Goal: Information Seeking & Learning: Learn about a topic

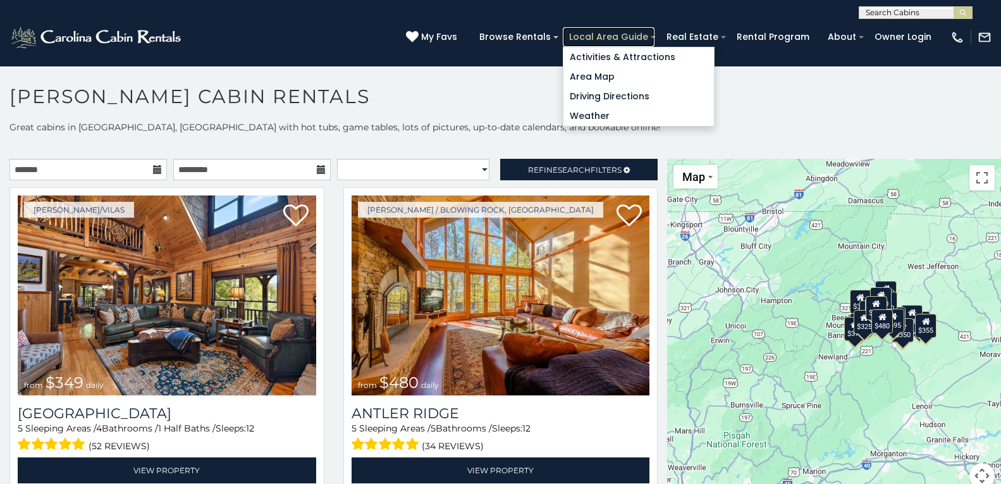
click at [566, 34] on link "Local Area Guide" at bounding box center [609, 37] width 92 height 20
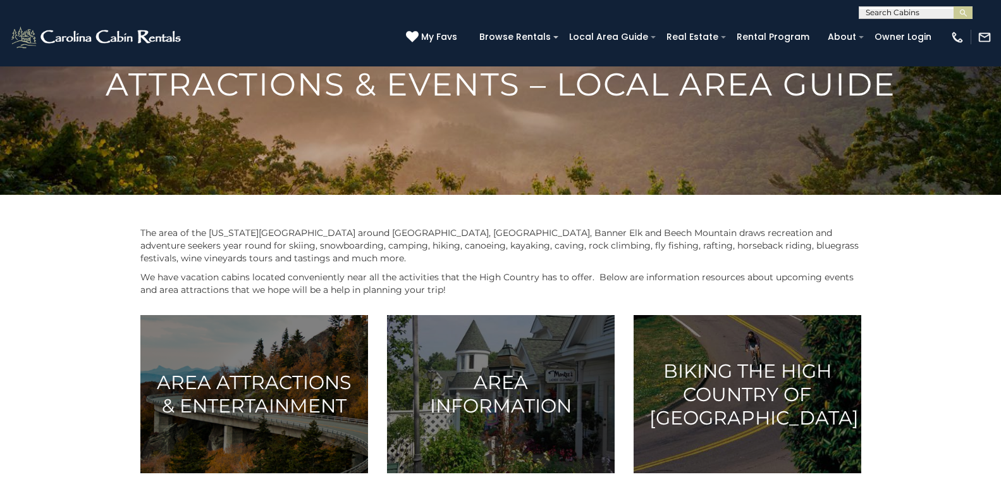
scroll to position [407, 0]
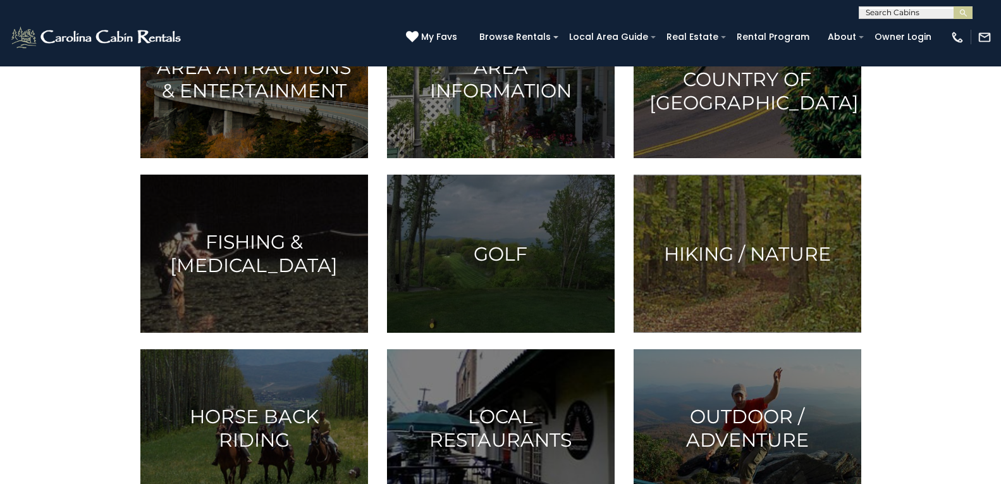
click at [445, 18] on div "**********" at bounding box center [500, 9] width 1001 height 19
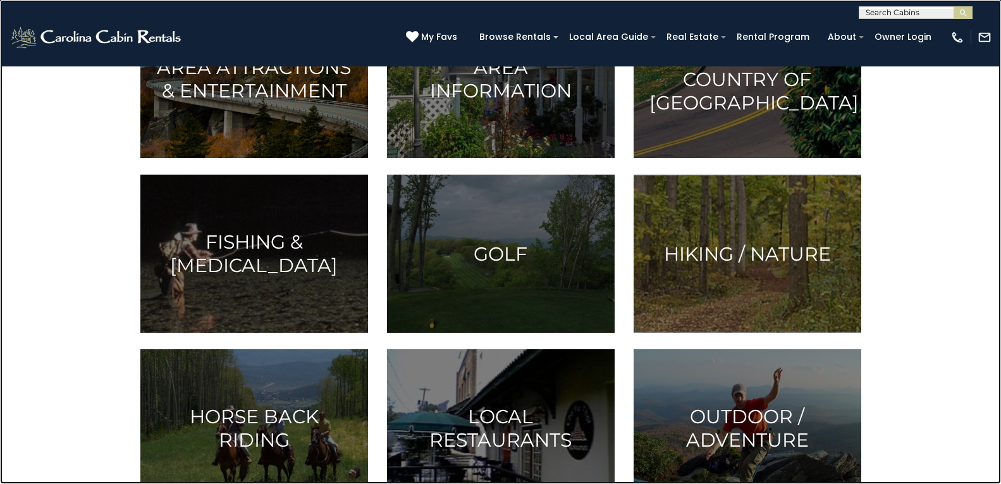
click at [244, 183] on link at bounding box center [500, 242] width 1001 height 484
